Goal: Find specific page/section

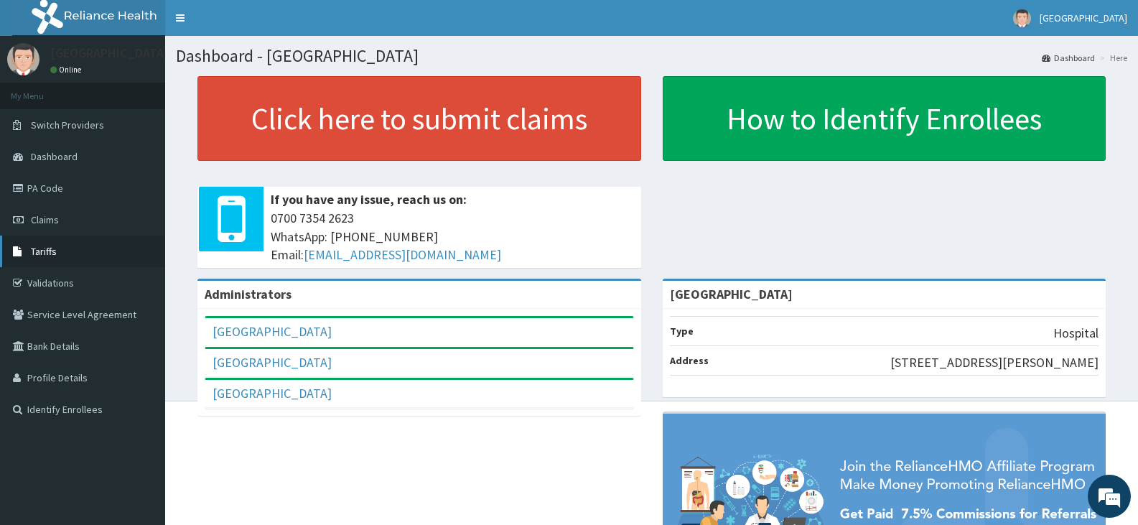
click at [47, 262] on link "Tariffs" at bounding box center [82, 251] width 165 height 32
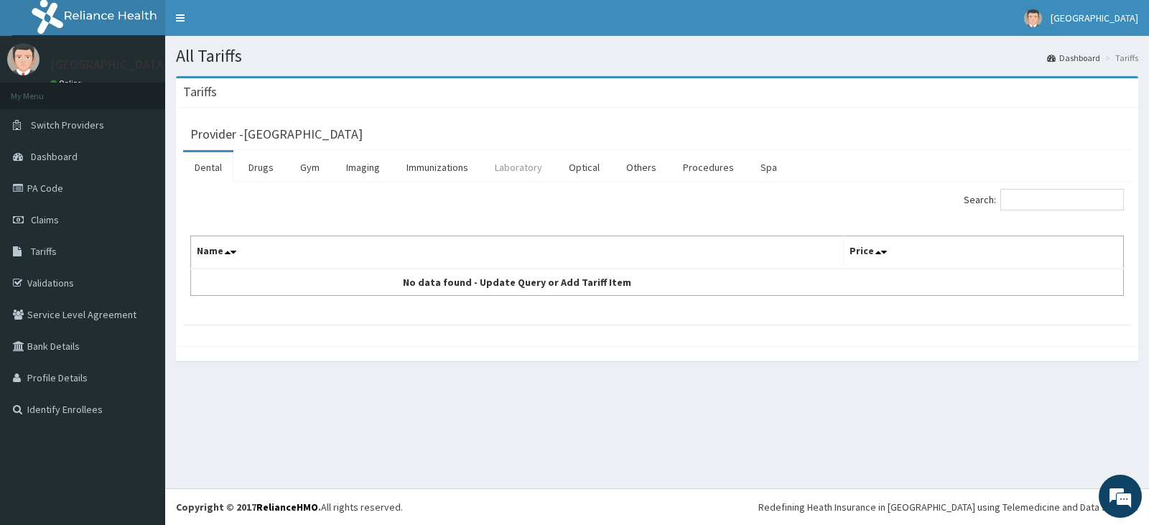
click at [520, 172] on link "Laboratory" at bounding box center [518, 167] width 70 height 30
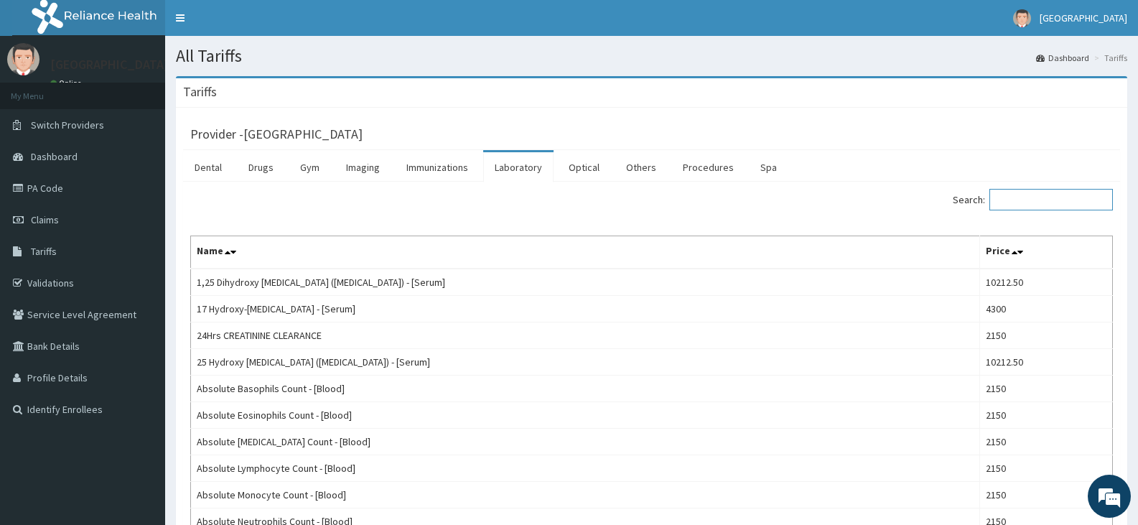
click at [1041, 197] on input "Search:" at bounding box center [1050, 200] width 123 height 22
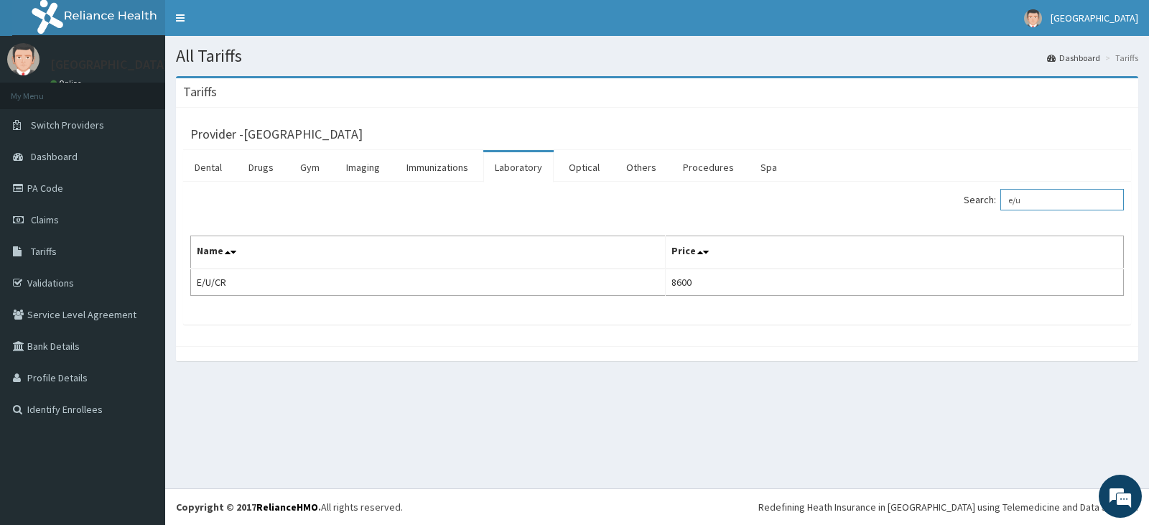
type input "e/u"
click at [57, 188] on link "PA Code" at bounding box center [82, 188] width 165 height 32
